Goal: Task Accomplishment & Management: Complete application form

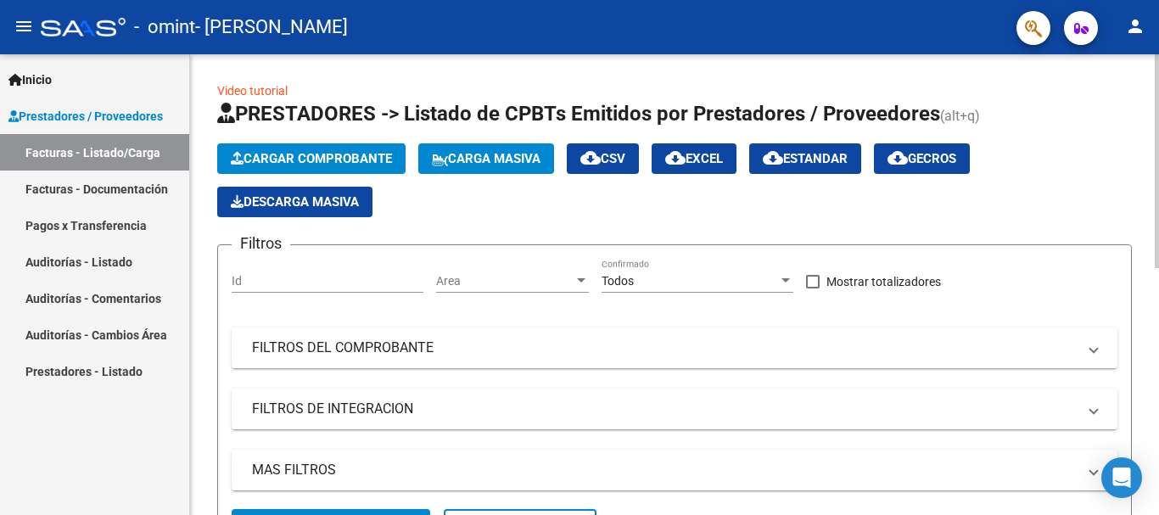
click at [381, 162] on span "Cargar Comprobante" at bounding box center [311, 158] width 161 height 15
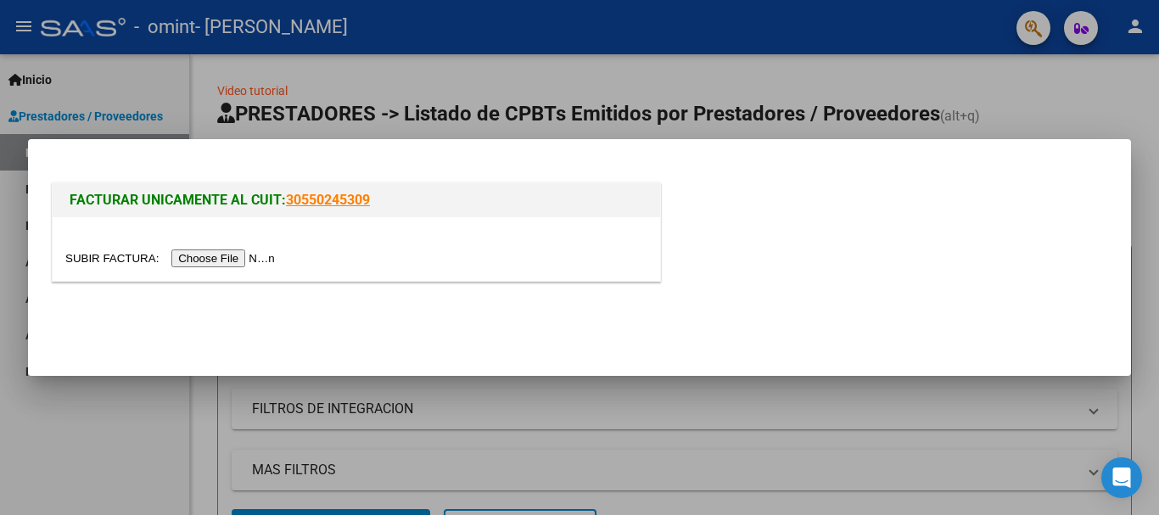
click at [264, 260] on input "file" at bounding box center [172, 258] width 215 height 18
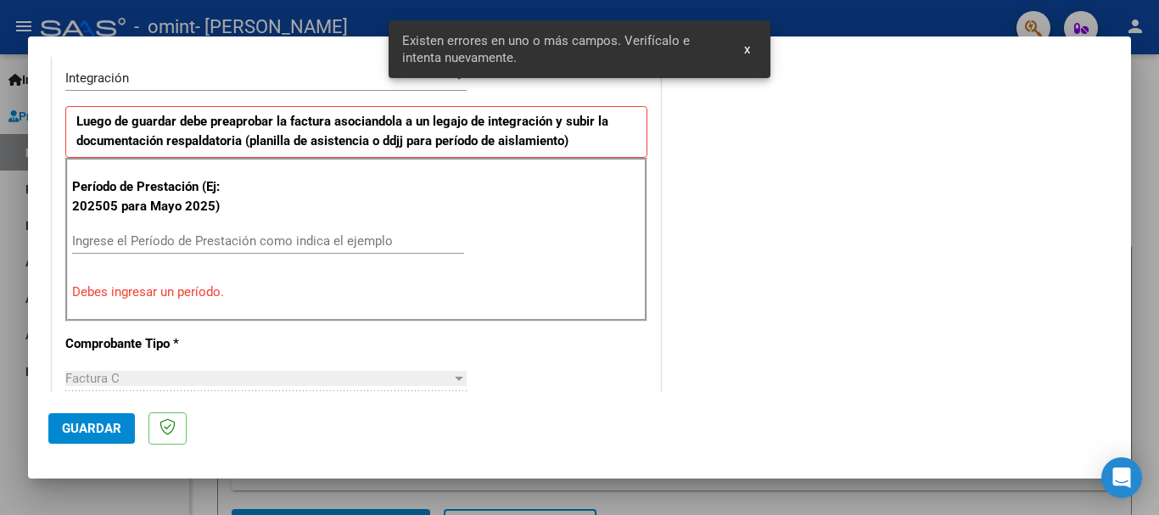
scroll to position [423, 0]
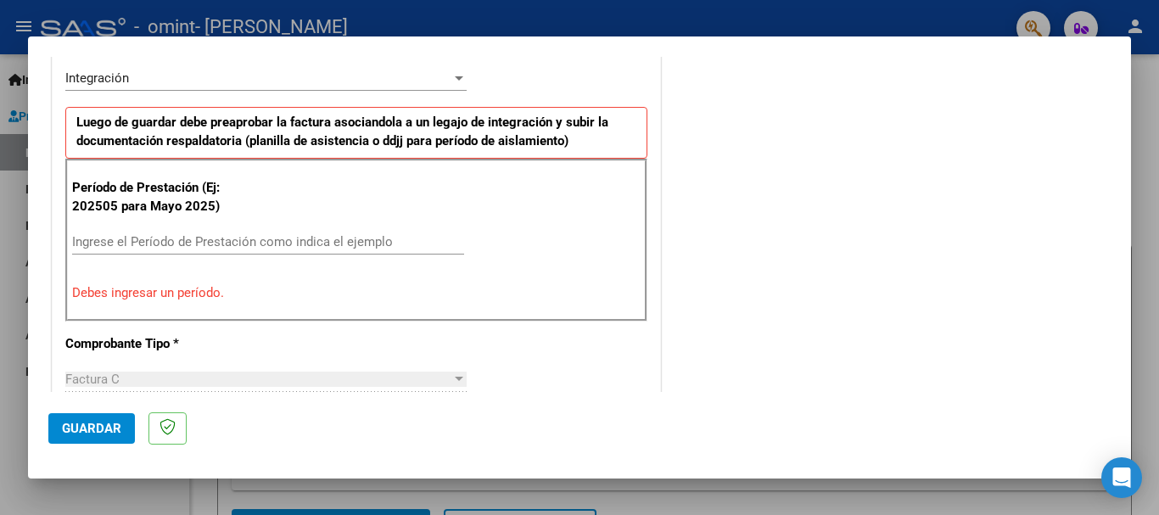
click at [371, 242] on input "Ingrese el Período de Prestación como indica el ejemplo" at bounding box center [268, 241] width 392 height 15
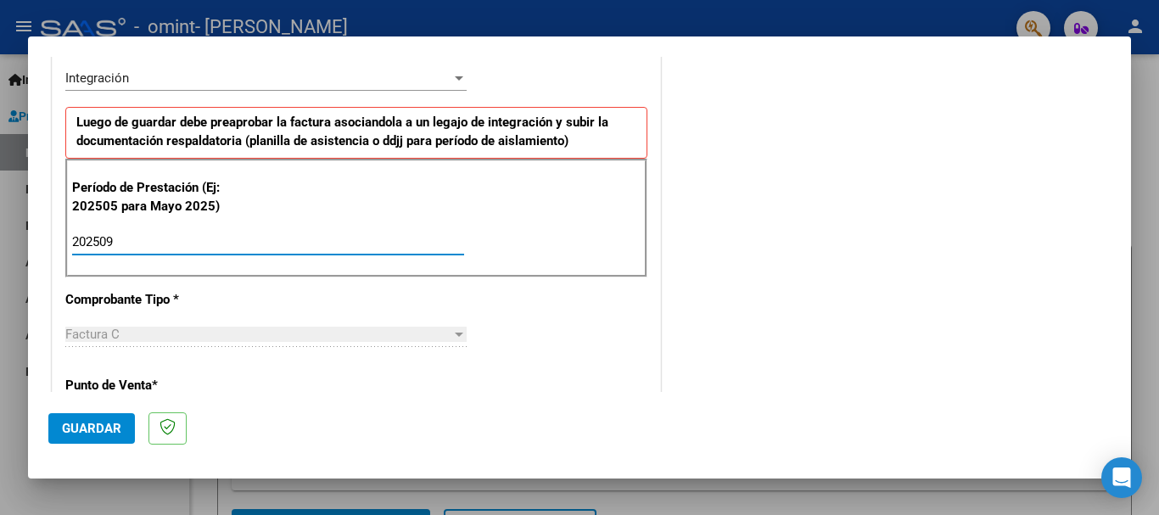
type input "202509"
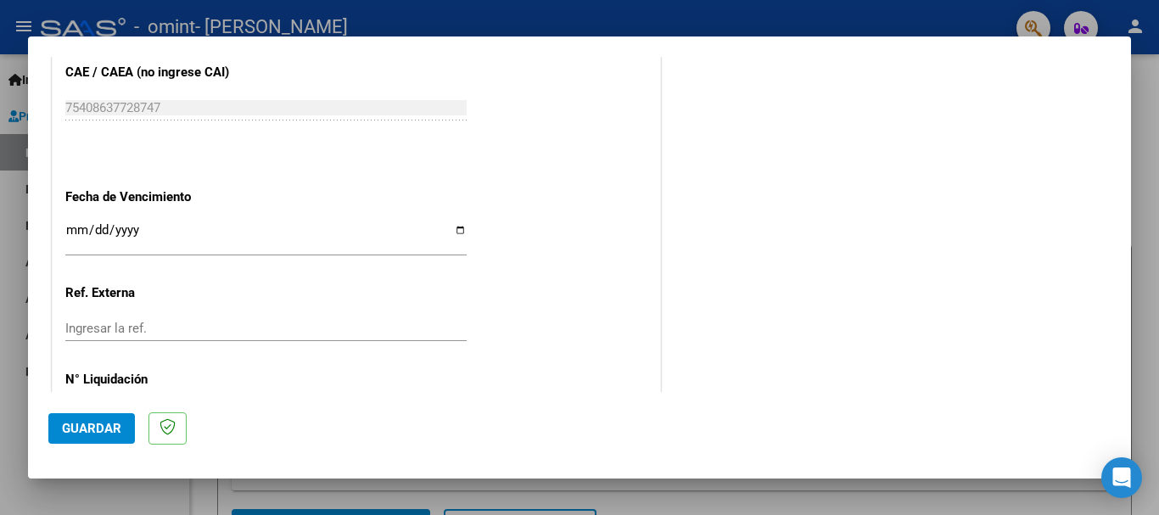
scroll to position [1158, 0]
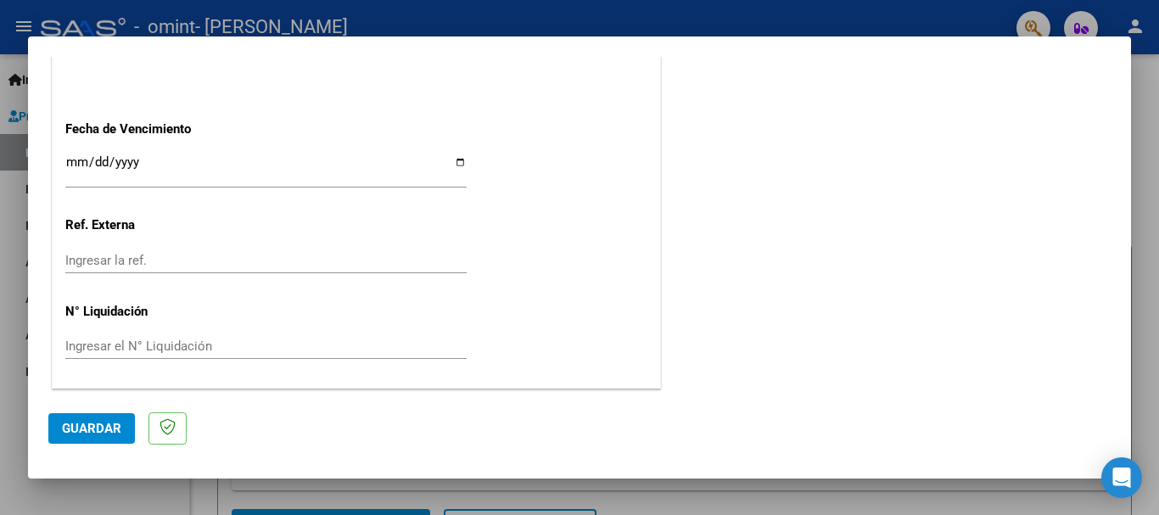
click at [69, 430] on span "Guardar" at bounding box center [91, 428] width 59 height 15
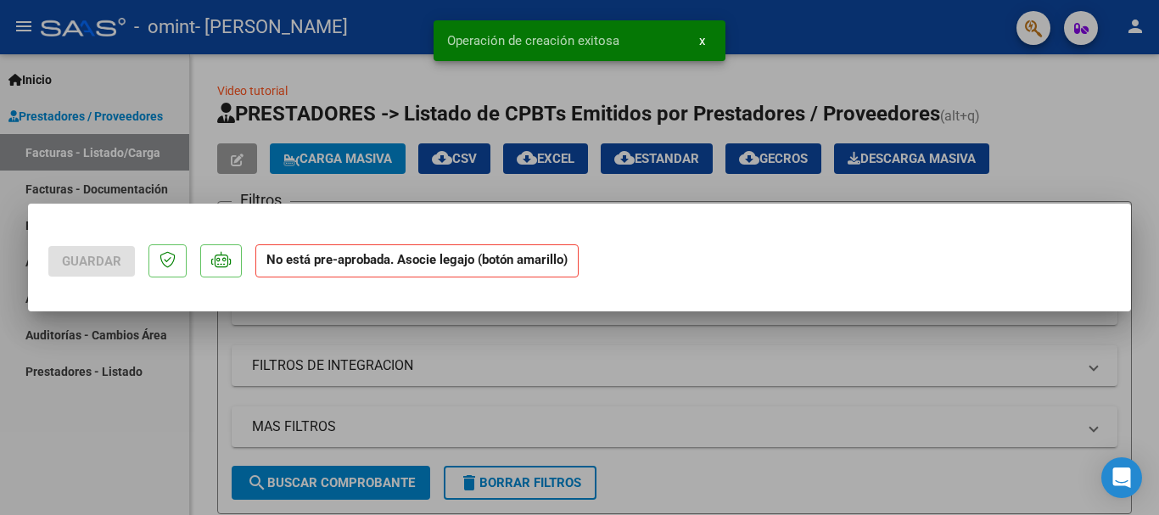
scroll to position [0, 0]
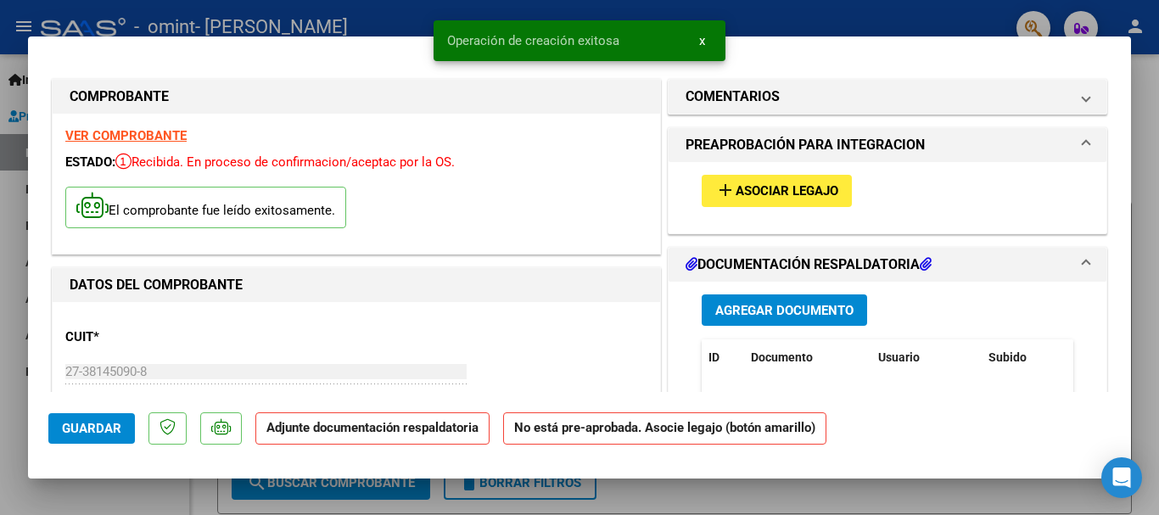
click at [764, 195] on span "Asociar Legajo" at bounding box center [786, 191] width 103 height 15
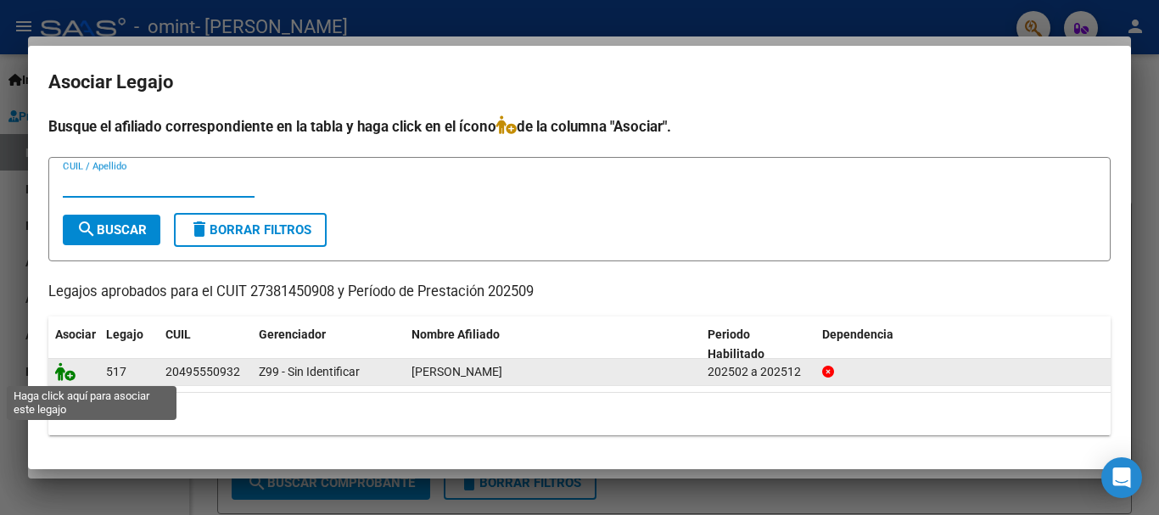
click at [63, 374] on icon at bounding box center [65, 371] width 20 height 19
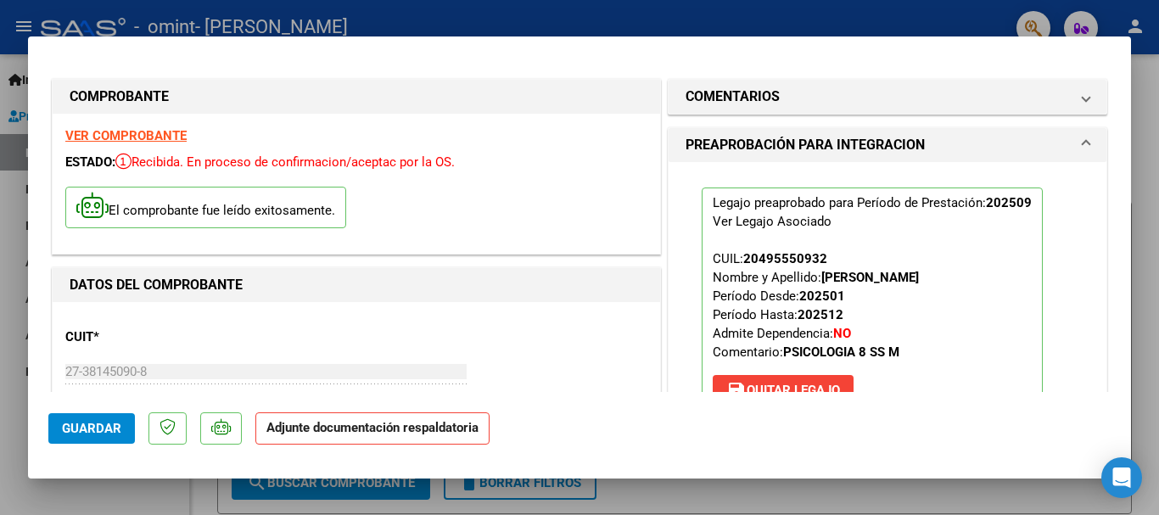
scroll to position [224, 0]
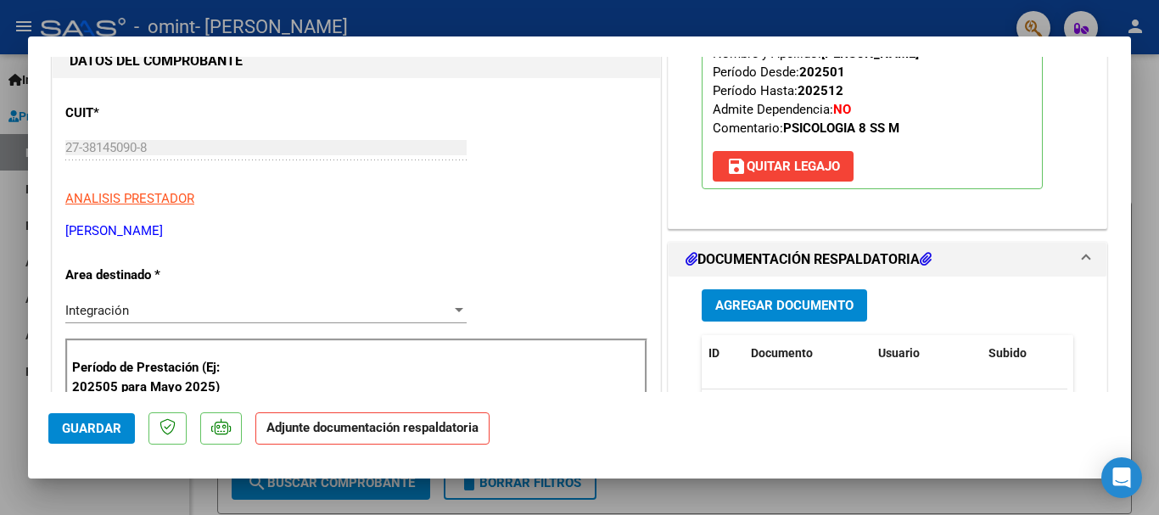
click at [813, 307] on span "Agregar Documento" at bounding box center [784, 306] width 138 height 15
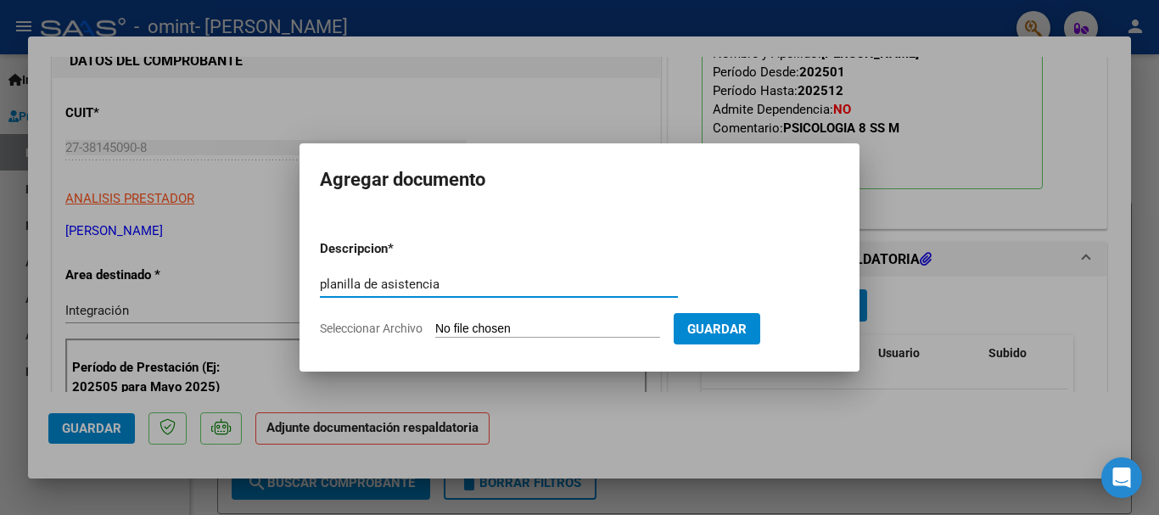
type input "planilla de asistencia"
click at [476, 329] on input "Seleccionar Archivo" at bounding box center [547, 329] width 225 height 16
type input "C:\fakepath\[PERSON_NAME] [DATE].pdf"
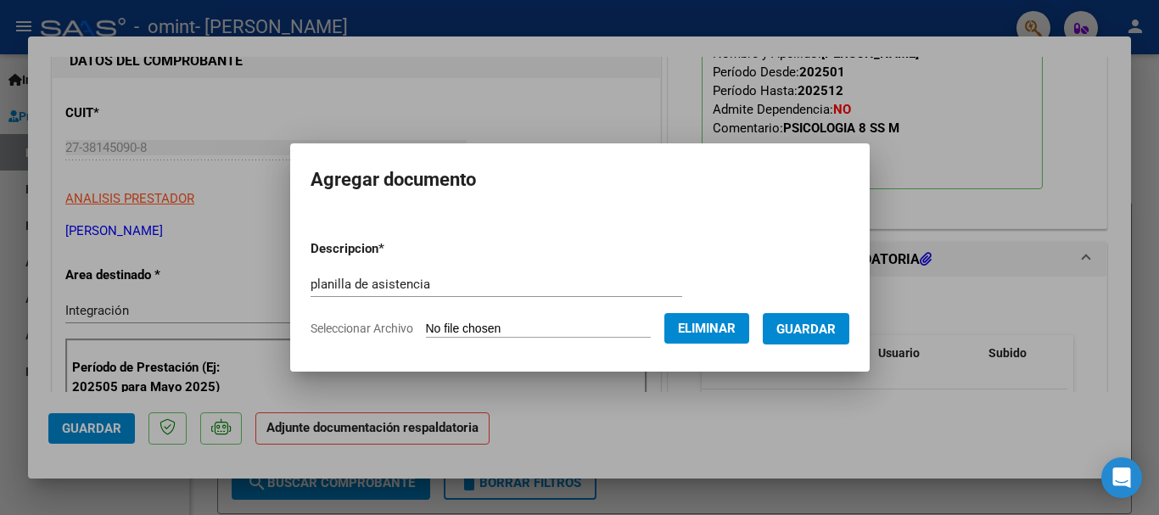
click at [829, 325] on span "Guardar" at bounding box center [805, 328] width 59 height 15
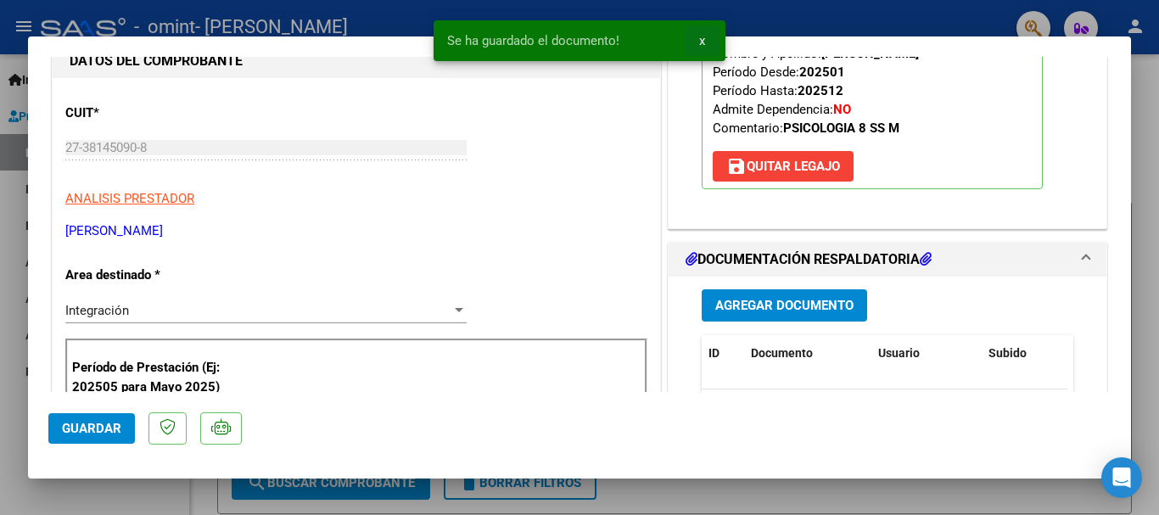
click at [707, 44] on button "x" at bounding box center [701, 40] width 33 height 31
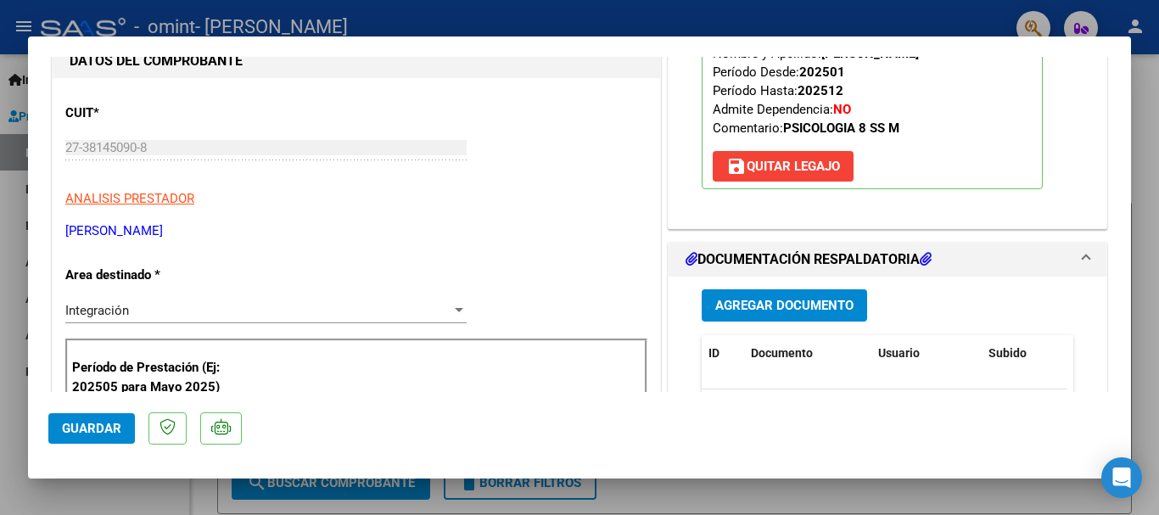
click at [113, 427] on span "Guardar" at bounding box center [91, 428] width 59 height 15
